Goal: Transaction & Acquisition: Download file/media

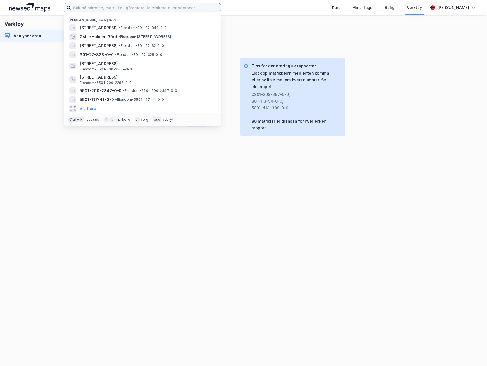
click at [128, 7] on input at bounding box center [146, 7] width 150 height 8
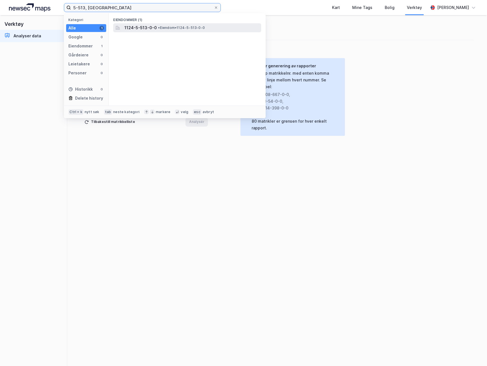
type input "5-513, [GEOGRAPHIC_DATA]"
click at [137, 28] on span "1124-5-513-0-0" at bounding box center [141, 27] width 33 height 7
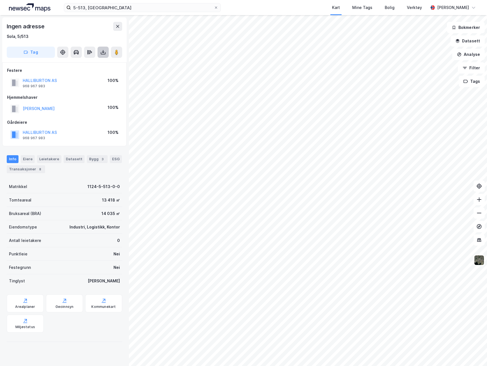
click at [103, 55] on icon at bounding box center [103, 52] width 6 height 6
click at [86, 64] on div "Last ned grunnbok" at bounding box center [75, 63] width 33 height 4
